Goal: Transaction & Acquisition: Obtain resource

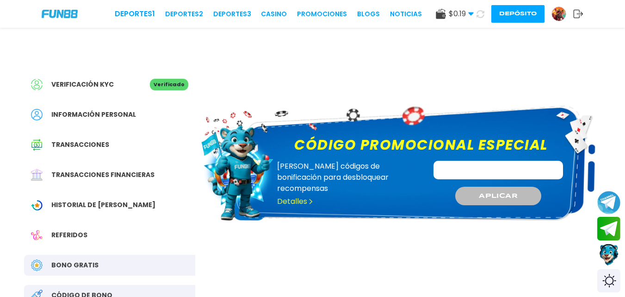
click at [366, 168] on p "[PERSON_NAME] códigos de bonificación para desbloquear recompensas" at bounding box center [349, 177] width 144 height 33
click at [357, 173] on p "[PERSON_NAME] códigos de bonificación para desbloquear recompensas" at bounding box center [349, 177] width 144 height 33
click at [355, 192] on p "[PERSON_NAME] códigos de bonificación para desbloquear recompensas Detalles" at bounding box center [349, 184] width 155 height 46
click at [453, 168] on input "Código promocional especial" at bounding box center [499, 170] width 130 height 19
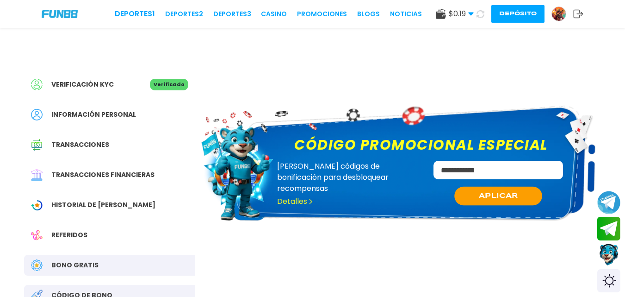
type input "**********"
click at [505, 196] on span "APLICAR" at bounding box center [498, 196] width 39 height 10
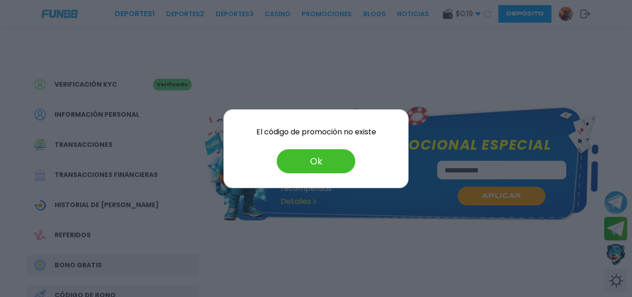
click at [322, 162] on button "Ok" at bounding box center [316, 161] width 79 height 24
